Goal: Transaction & Acquisition: Download file/media

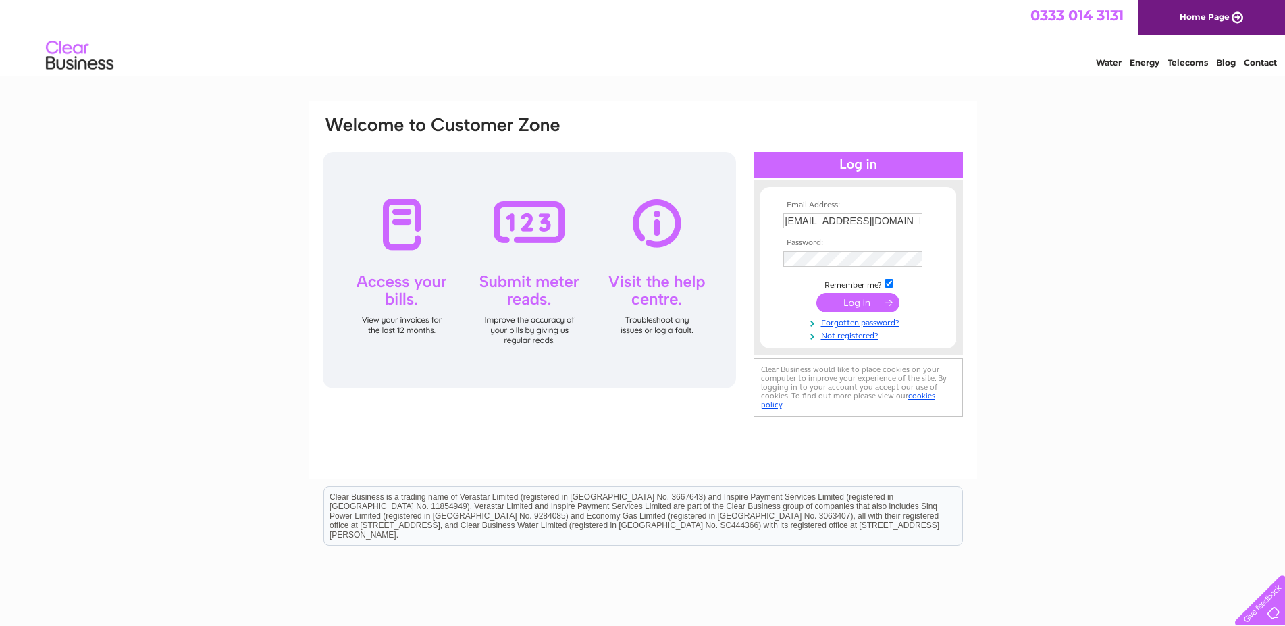
click at [869, 306] on input "submit" at bounding box center [857, 302] width 83 height 19
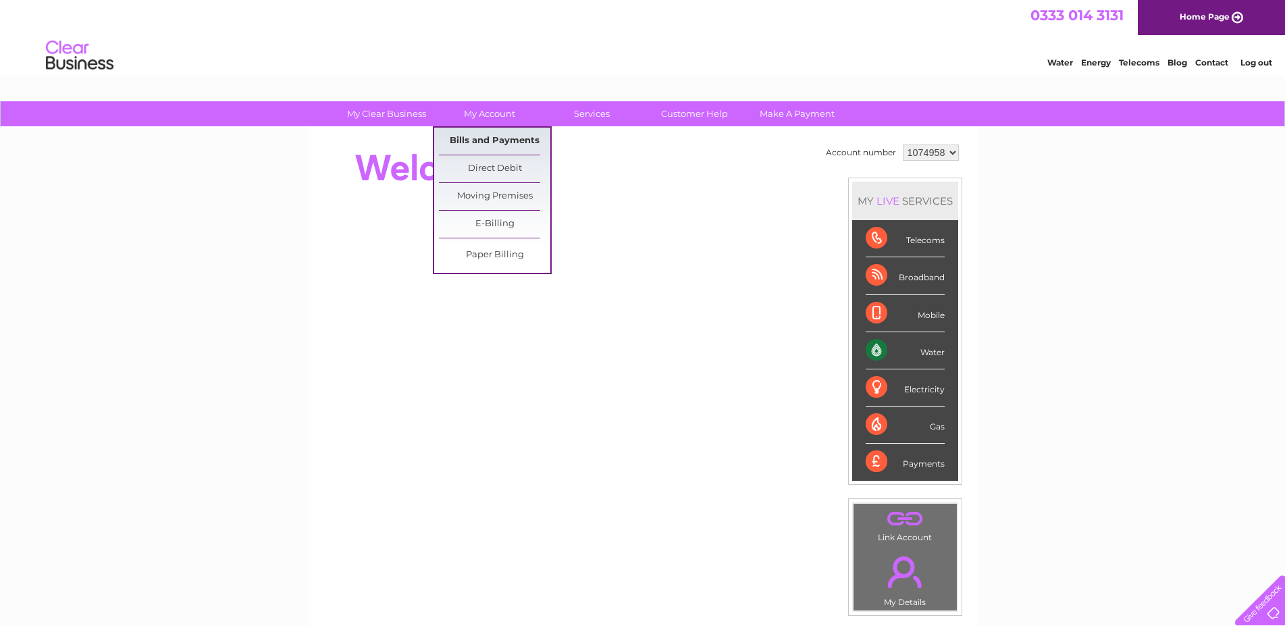
click at [489, 140] on link "Bills and Payments" at bounding box center [494, 141] width 111 height 27
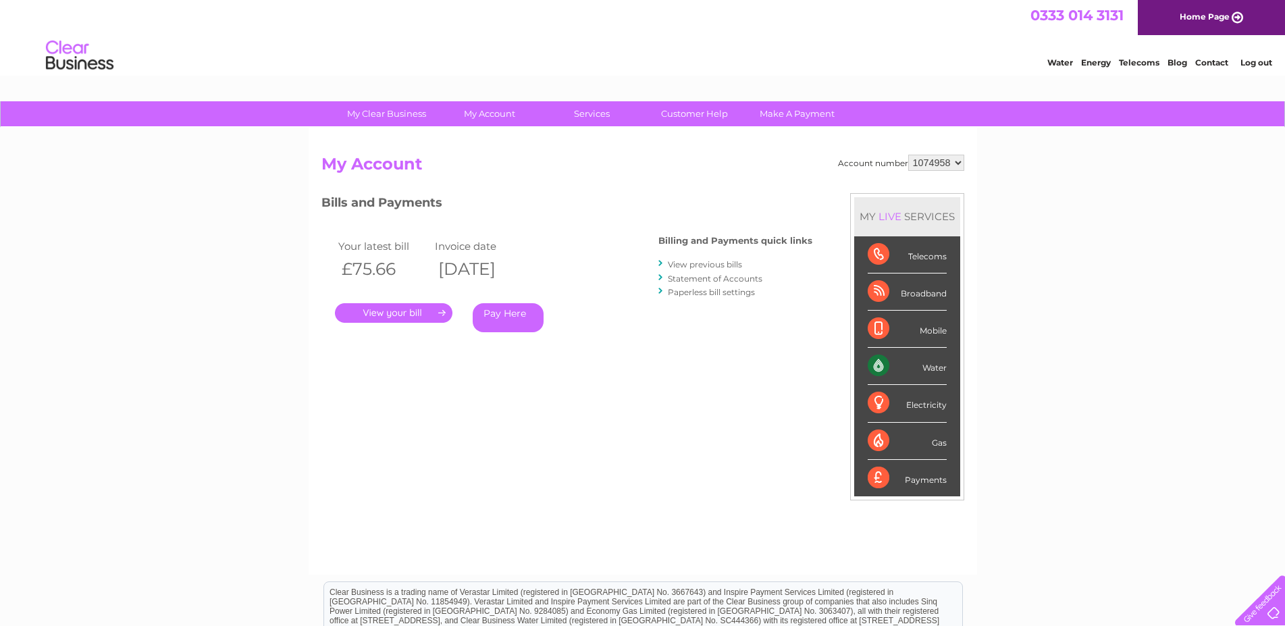
click at [697, 266] on link "View previous bills" at bounding box center [705, 264] width 74 height 10
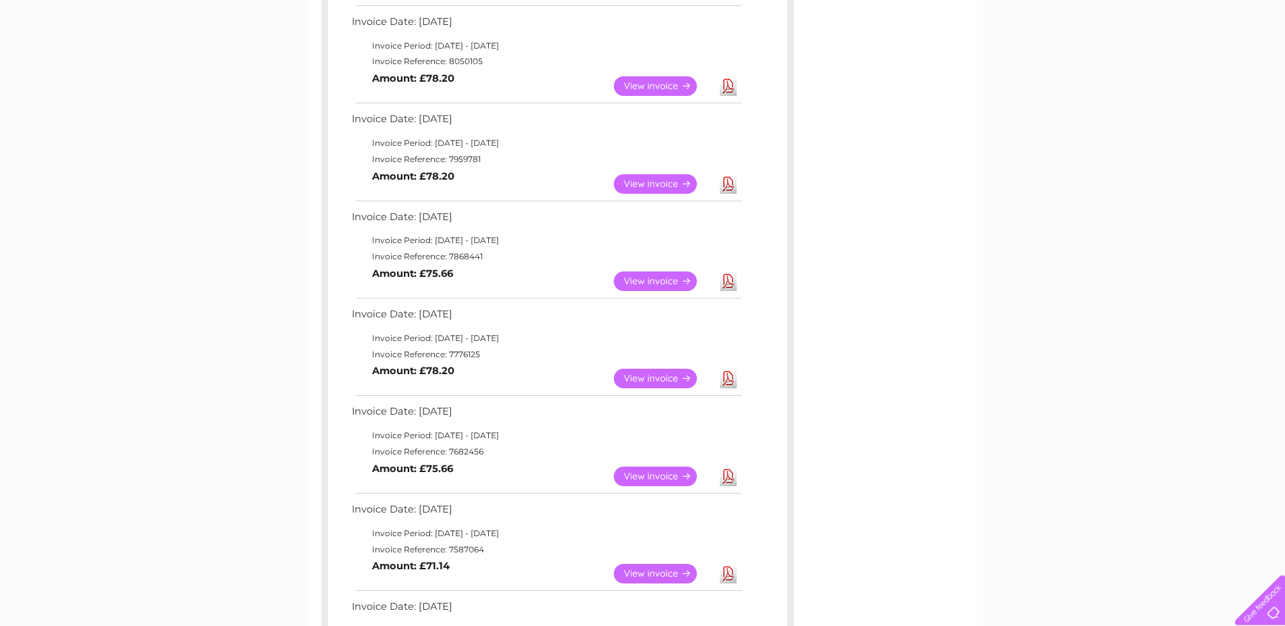
scroll to position [344, 0]
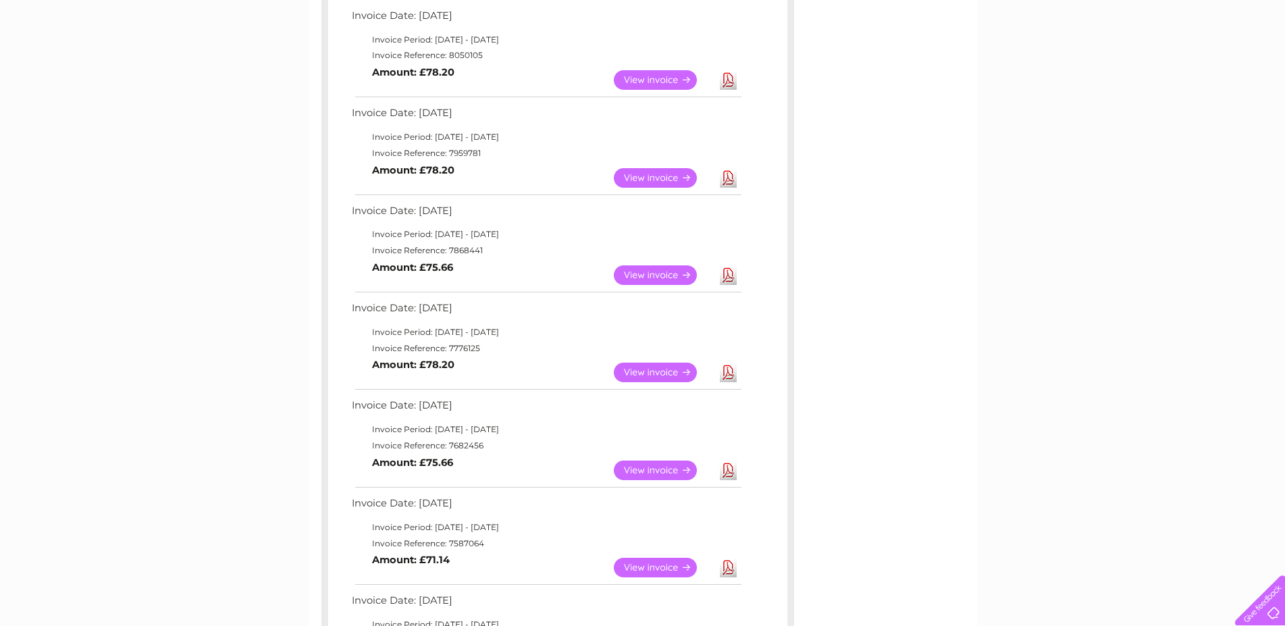
click at [723, 370] on link "Download" at bounding box center [728, 373] width 17 height 20
click at [728, 273] on link "Download" at bounding box center [728, 275] width 17 height 20
click at [725, 173] on link "Download" at bounding box center [728, 178] width 17 height 20
click at [731, 77] on link "Download" at bounding box center [728, 80] width 17 height 20
click at [948, 180] on div "Account number 1074958 Previous Invoices Download or view any of your previous …" at bounding box center [643, 365] width 668 height 1164
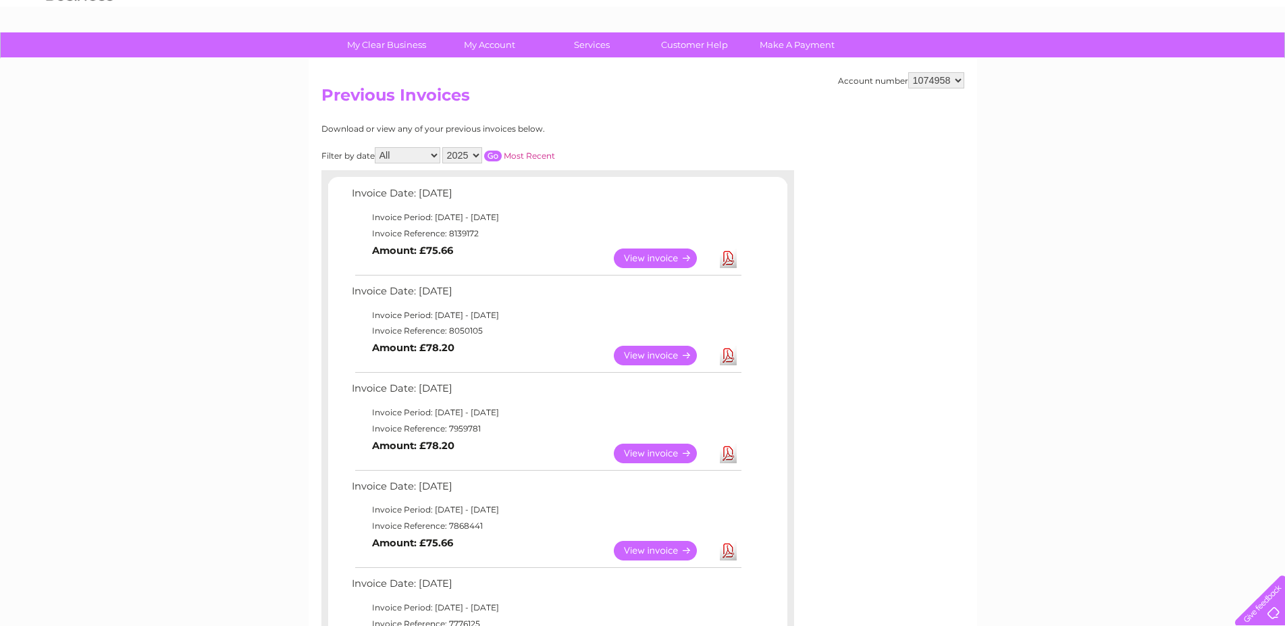
scroll to position [0, 0]
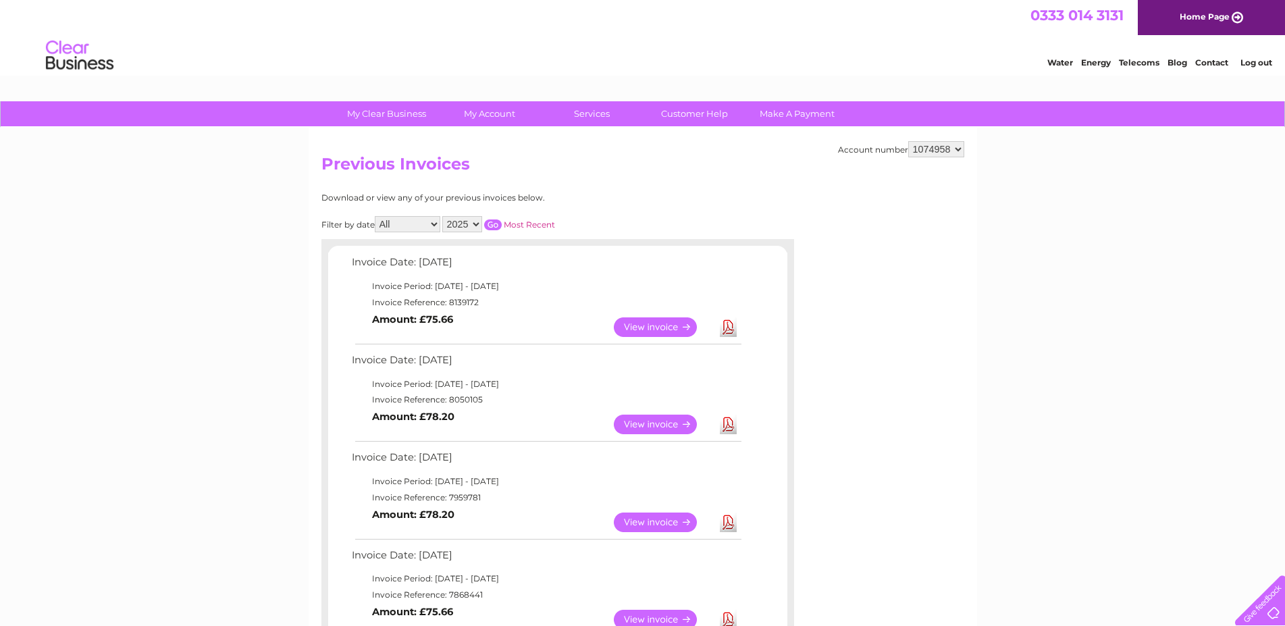
click at [1254, 65] on link "Log out" at bounding box center [1256, 62] width 32 height 10
